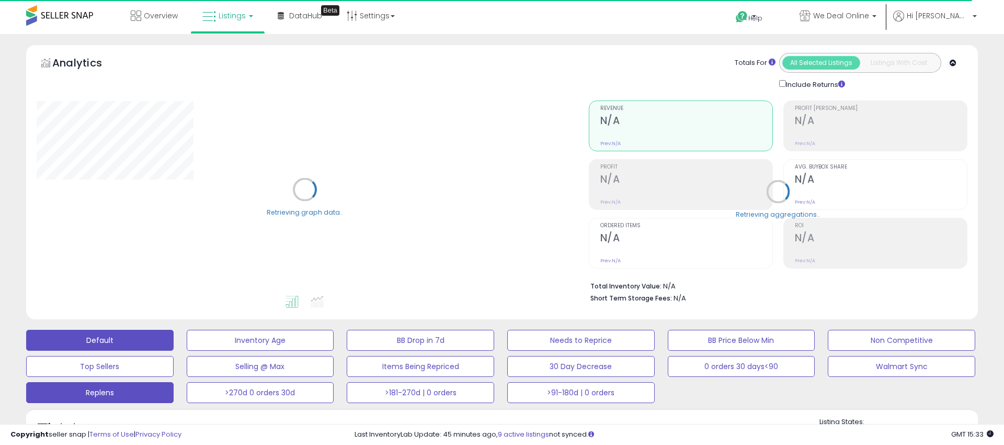
scroll to position [1, 0]
click at [187, 350] on button "Replens" at bounding box center [260, 339] width 147 height 21
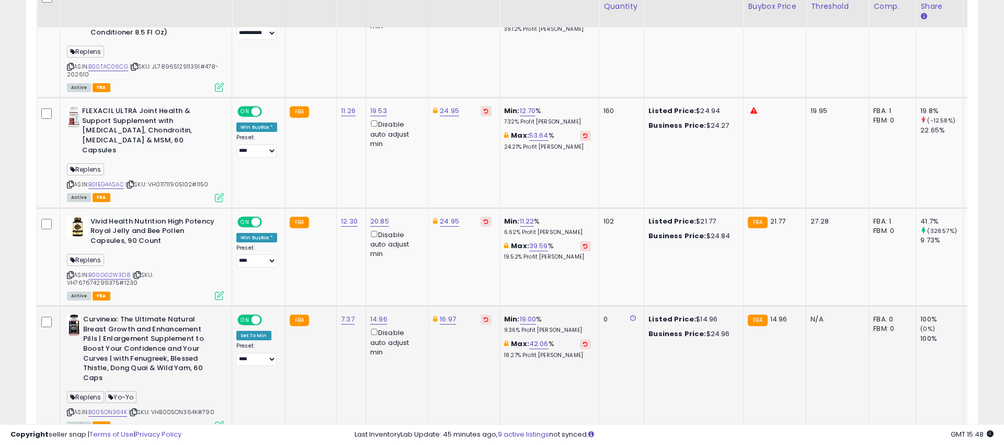
scroll to position [1433, 0]
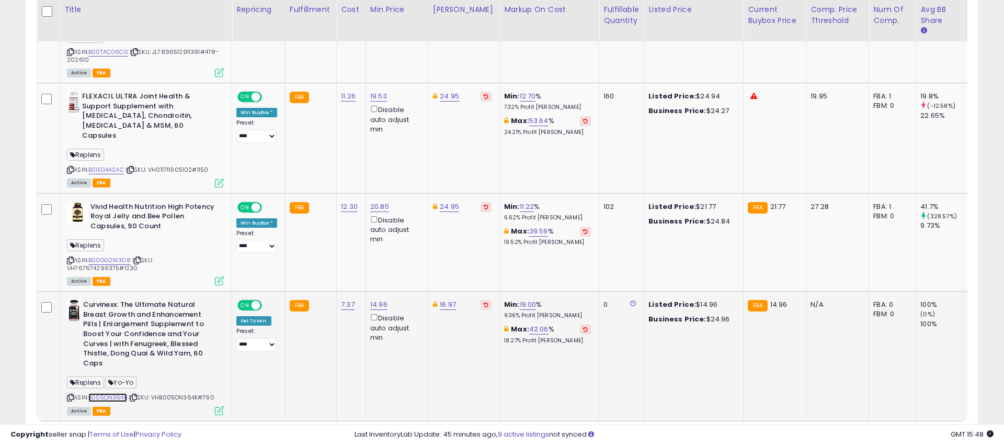
click at [110, 393] on link "B005ON364K" at bounding box center [107, 397] width 39 height 9
click at [115, 393] on link "B005ON364K" at bounding box center [107, 397] width 39 height 9
click at [120, 165] on link "B01EG4ASAC" at bounding box center [106, 169] width 36 height 9
click at [116, 256] on link "B00GG2W3D8" at bounding box center [109, 260] width 42 height 9
